Goal: Transaction & Acquisition: Download file/media

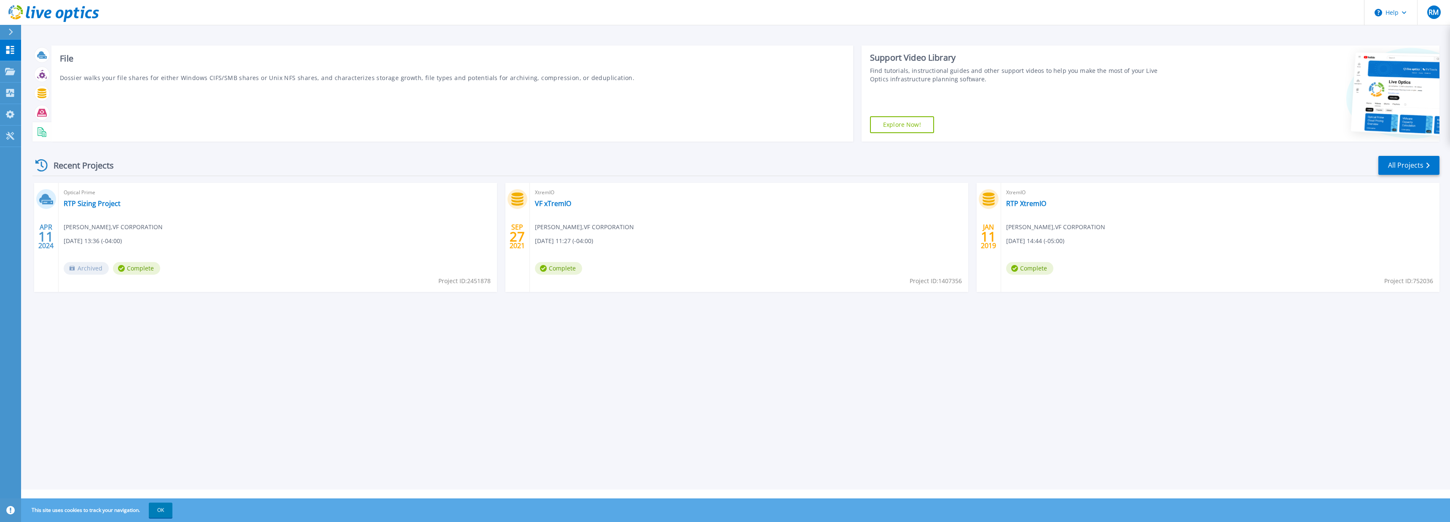
click at [42, 127] on icon at bounding box center [42, 132] width 10 height 10
click at [115, 88] on div "Download Collector" at bounding box center [114, 84] width 67 height 17
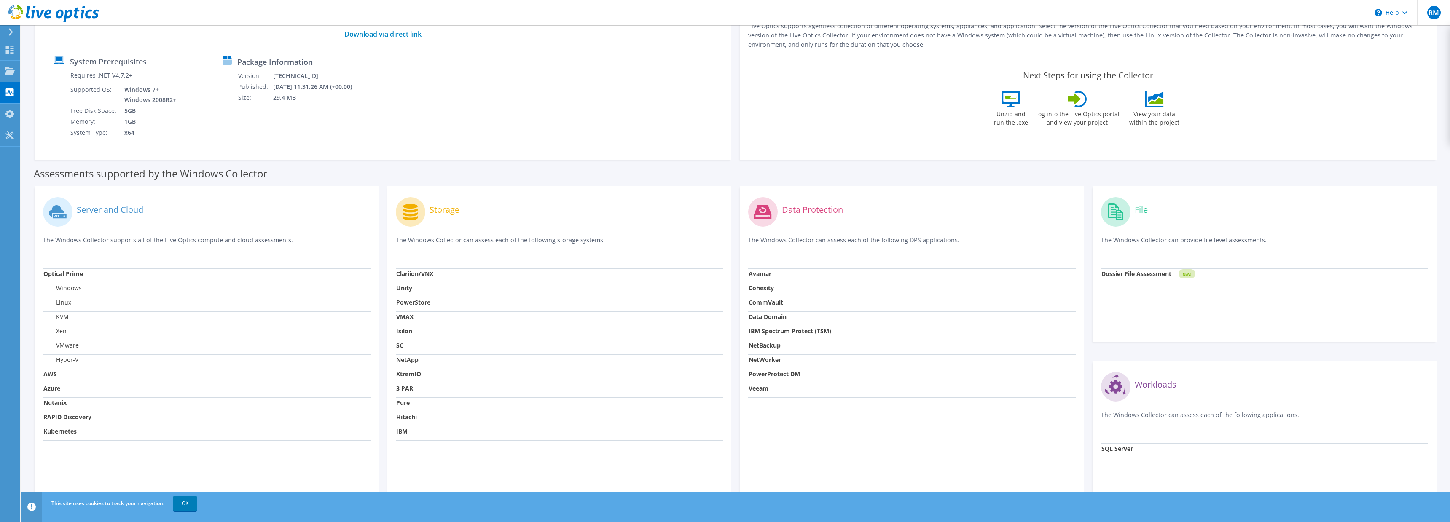
scroll to position [129, 0]
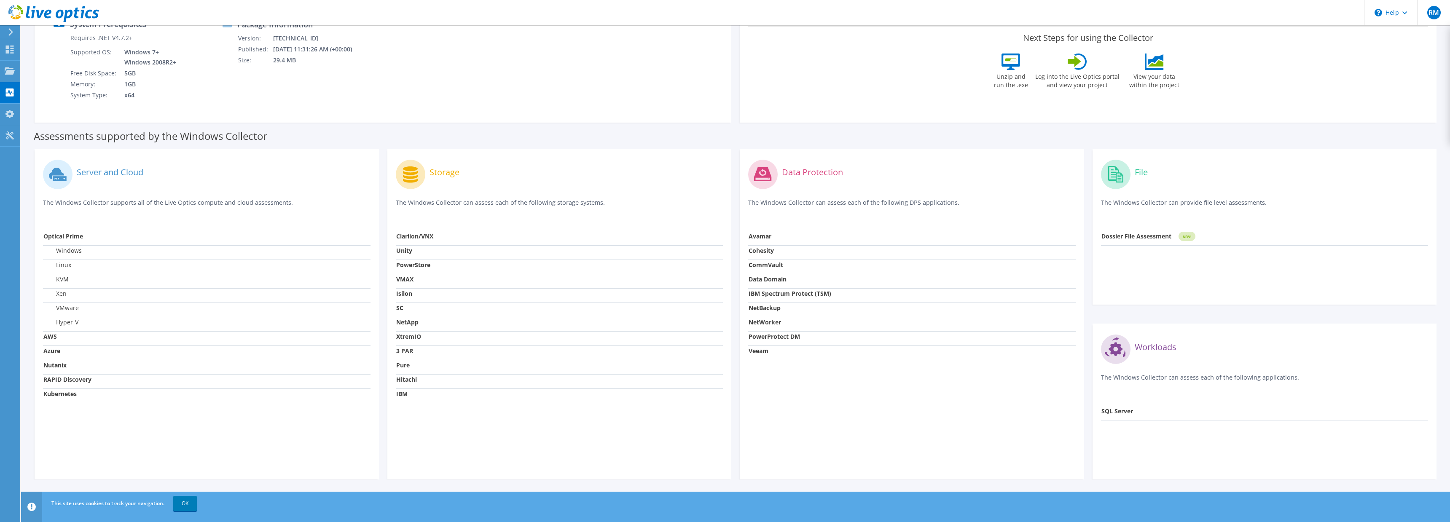
click at [1120, 175] on circle at bounding box center [1116, 175] width 30 height 30
click at [1137, 172] on label "File" at bounding box center [1141, 172] width 13 height 8
drag, startPoint x: 1137, startPoint y: 234, endPoint x: 1144, endPoint y: 233, distance: 6.8
click at [1141, 233] on strong "Dossier File Assessment" at bounding box center [1136, 236] width 70 height 8
click at [1192, 236] on rect at bounding box center [1186, 236] width 17 height 9
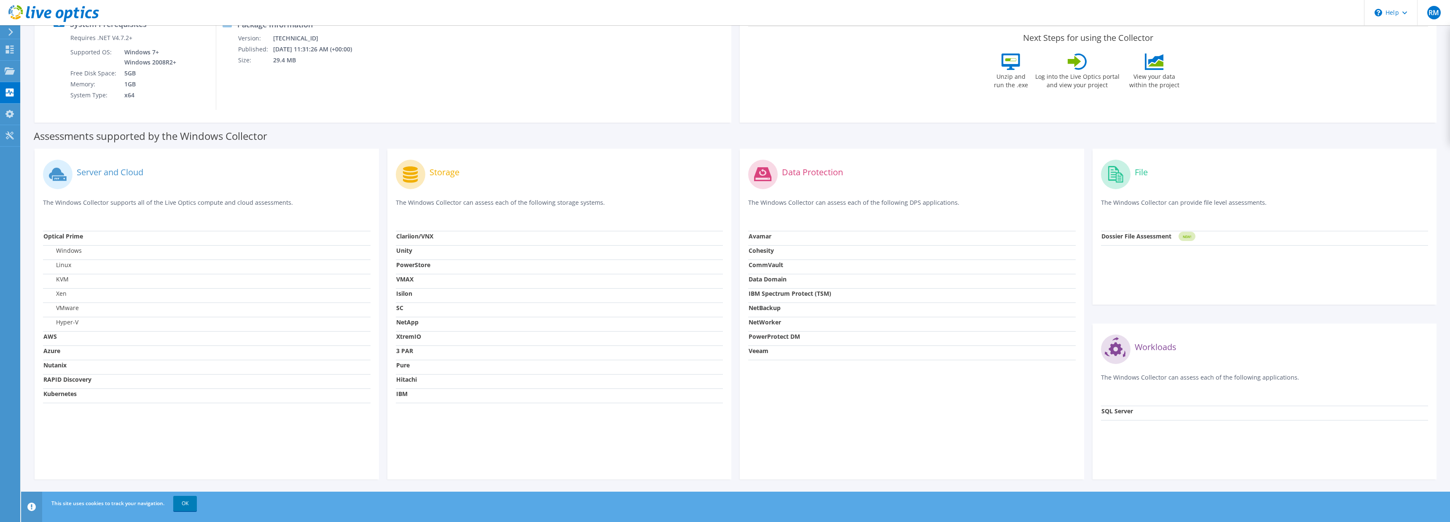
click at [1151, 198] on div "File The Windows Collector can provide file level assessments." at bounding box center [1264, 194] width 327 height 74
click at [1151, 197] on div "File The Windows Collector can provide file level assessments." at bounding box center [1264, 194] width 327 height 74
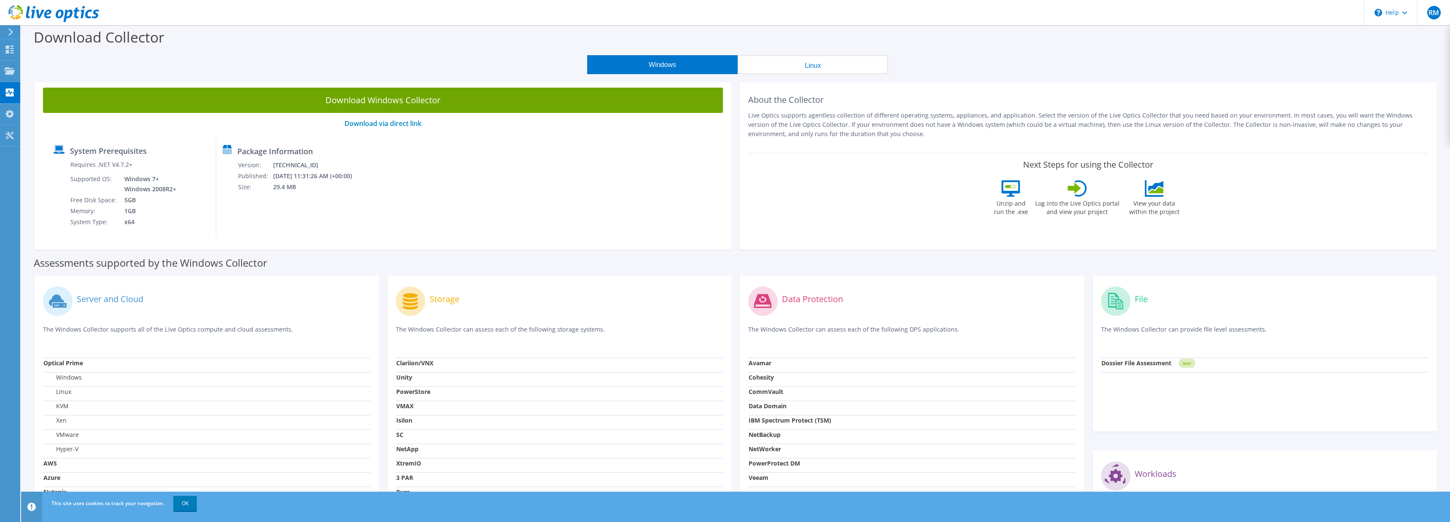
scroll to position [0, 0]
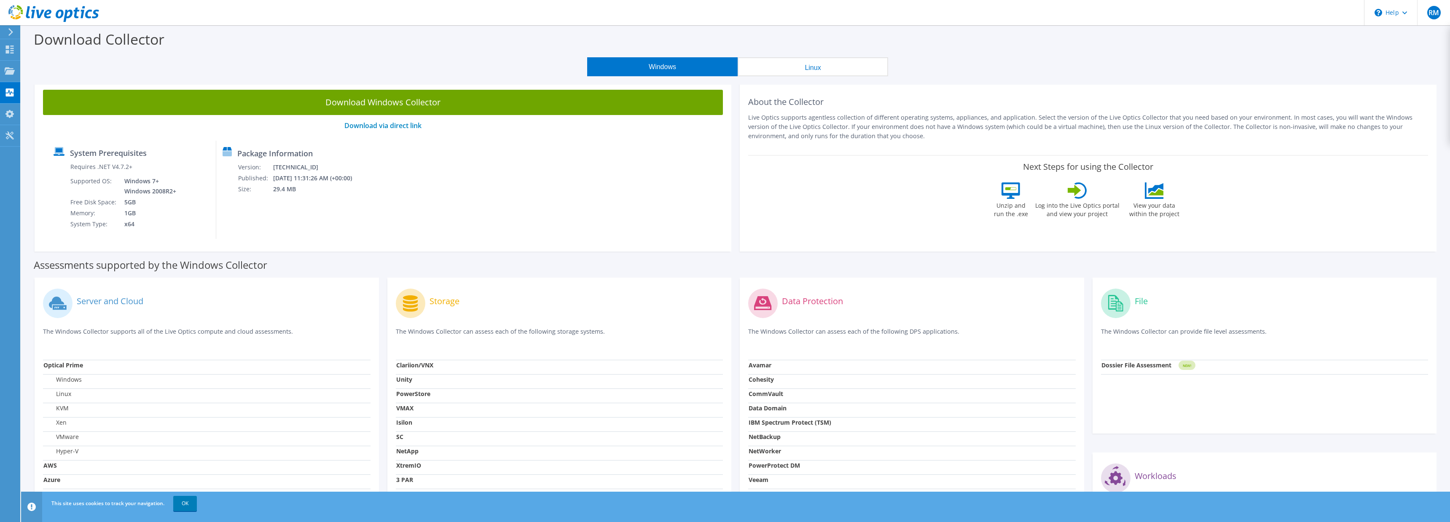
click at [786, 65] on button "Linux" at bounding box center [813, 66] width 150 height 19
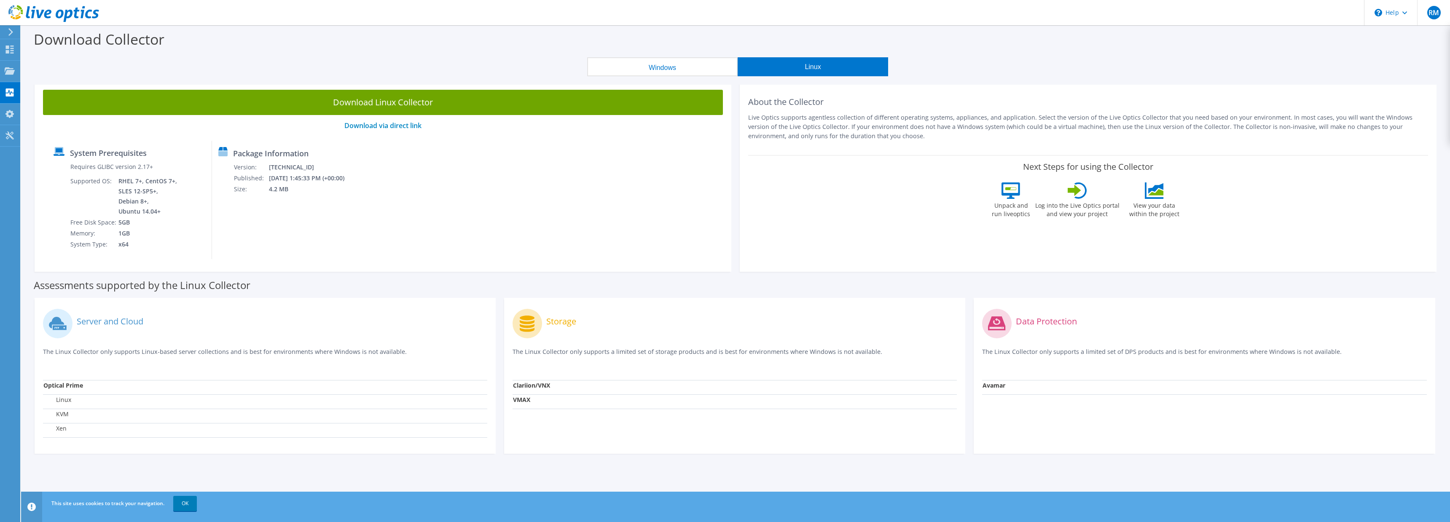
click at [677, 56] on div "Download Collector" at bounding box center [735, 41] width 1420 height 32
click at [654, 67] on button "Windows" at bounding box center [662, 66] width 150 height 19
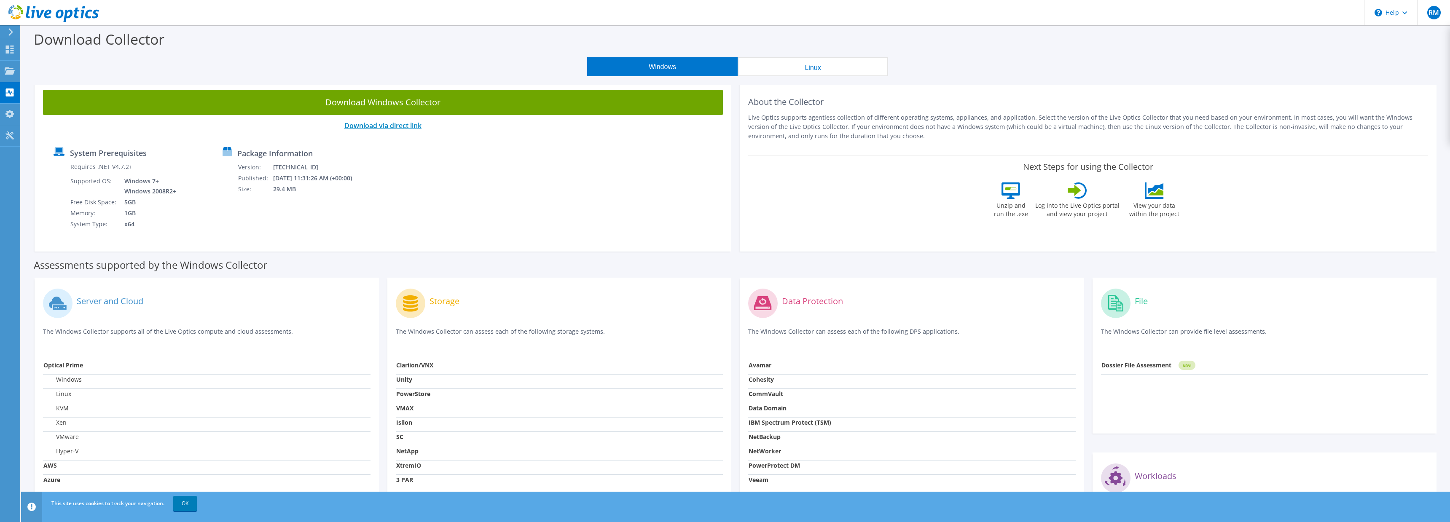
click at [385, 126] on link "Download via direct link" at bounding box center [382, 125] width 77 height 9
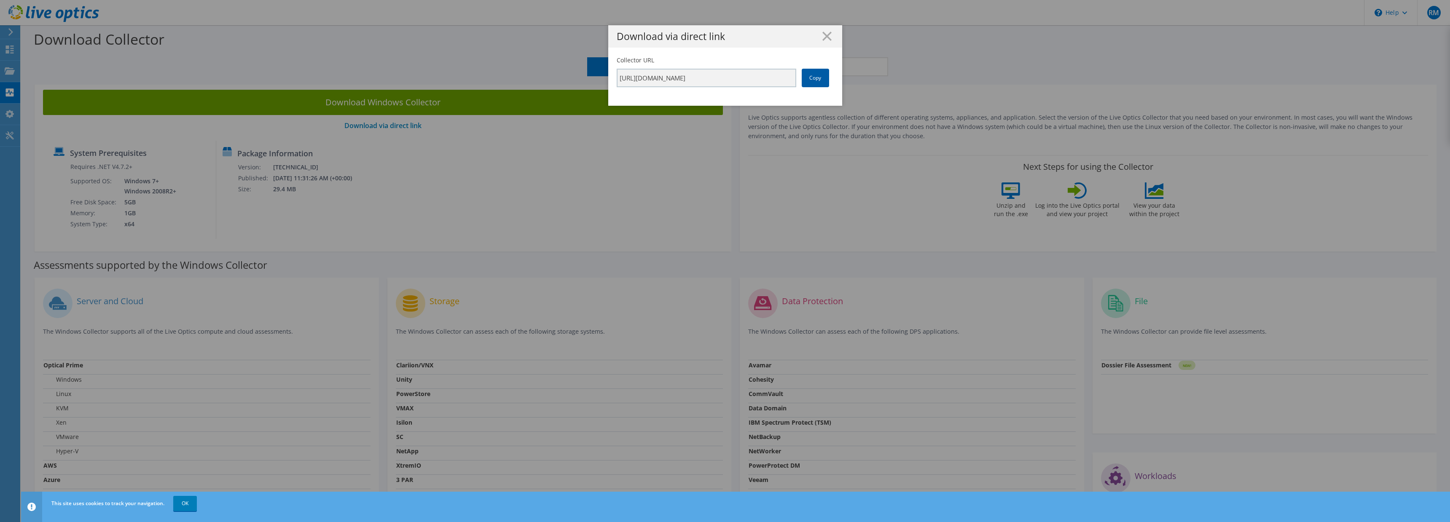
click at [823, 79] on link "Copy" at bounding box center [815, 78] width 27 height 19
click at [827, 37] on line at bounding box center [827, 36] width 8 height 8
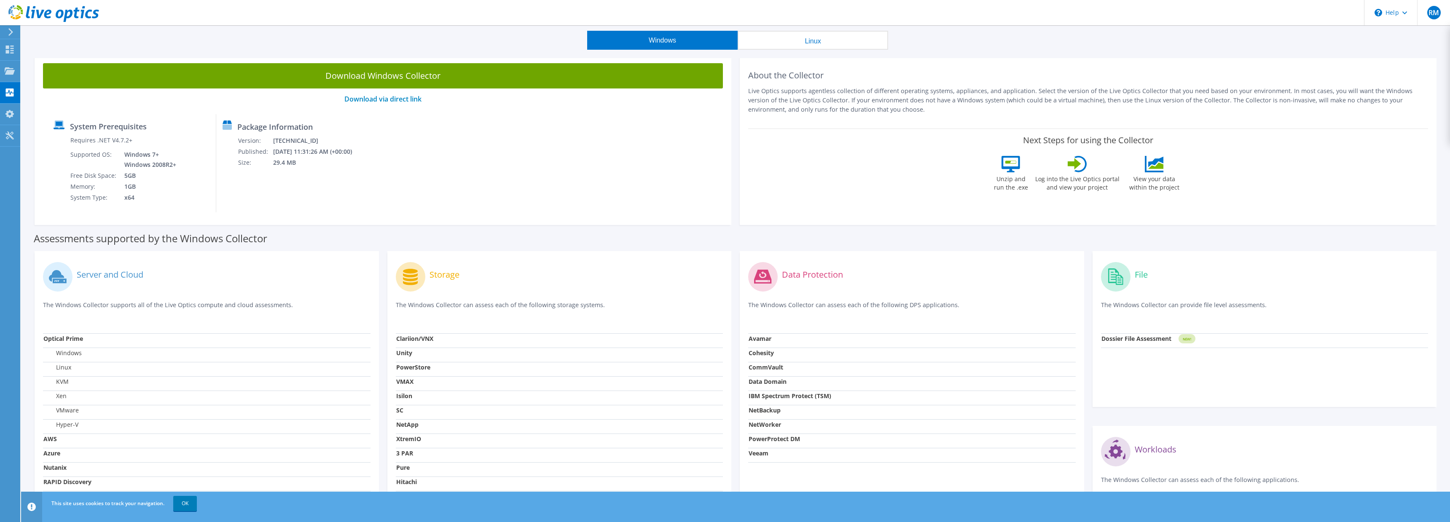
scroll to position [31, 0]
